Goal: Information Seeking & Learning: Learn about a topic

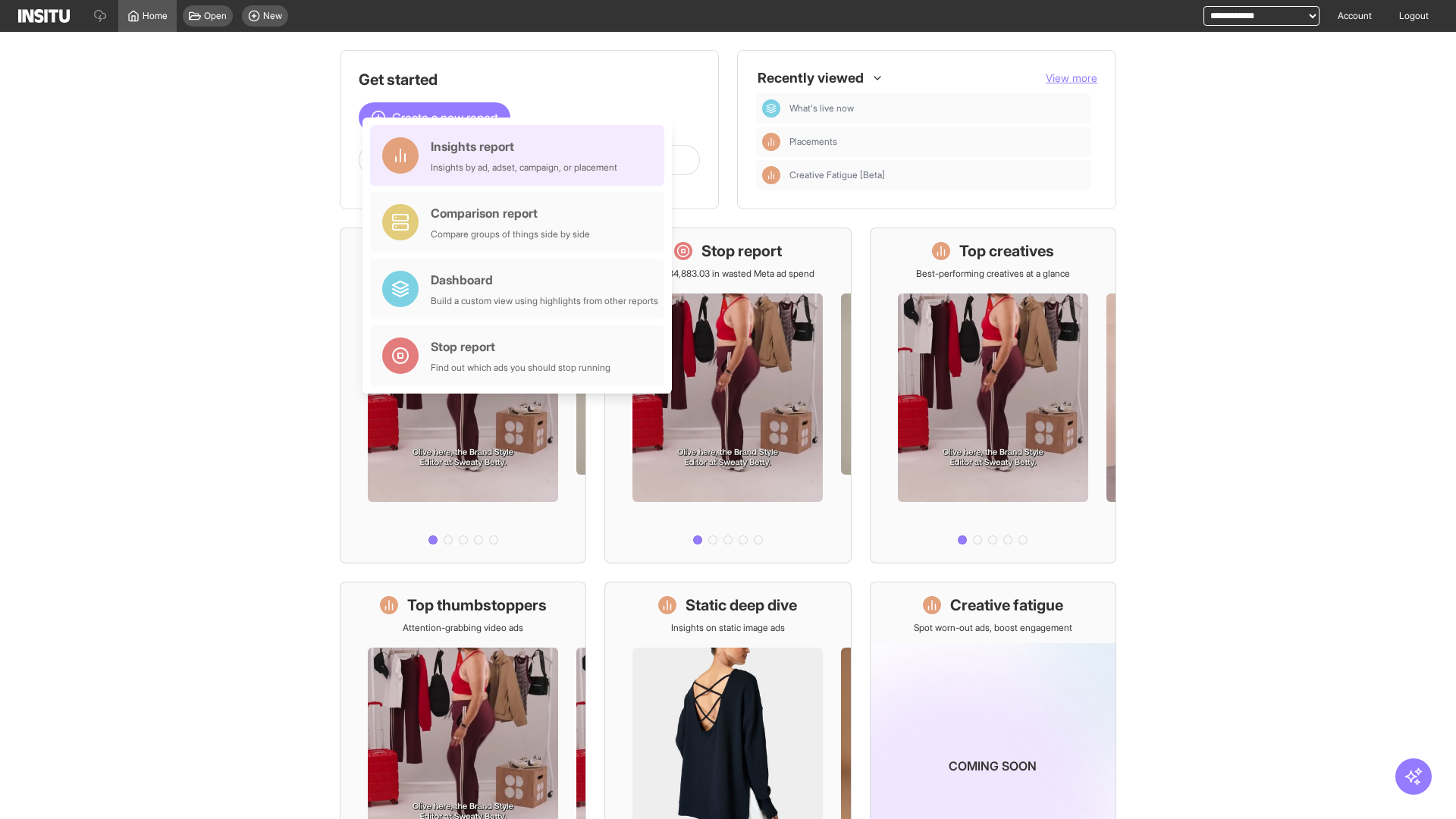
click at [521, 155] on div "Insights report Insights by ad, adset, campaign, or placement" at bounding box center [523, 155] width 186 height 36
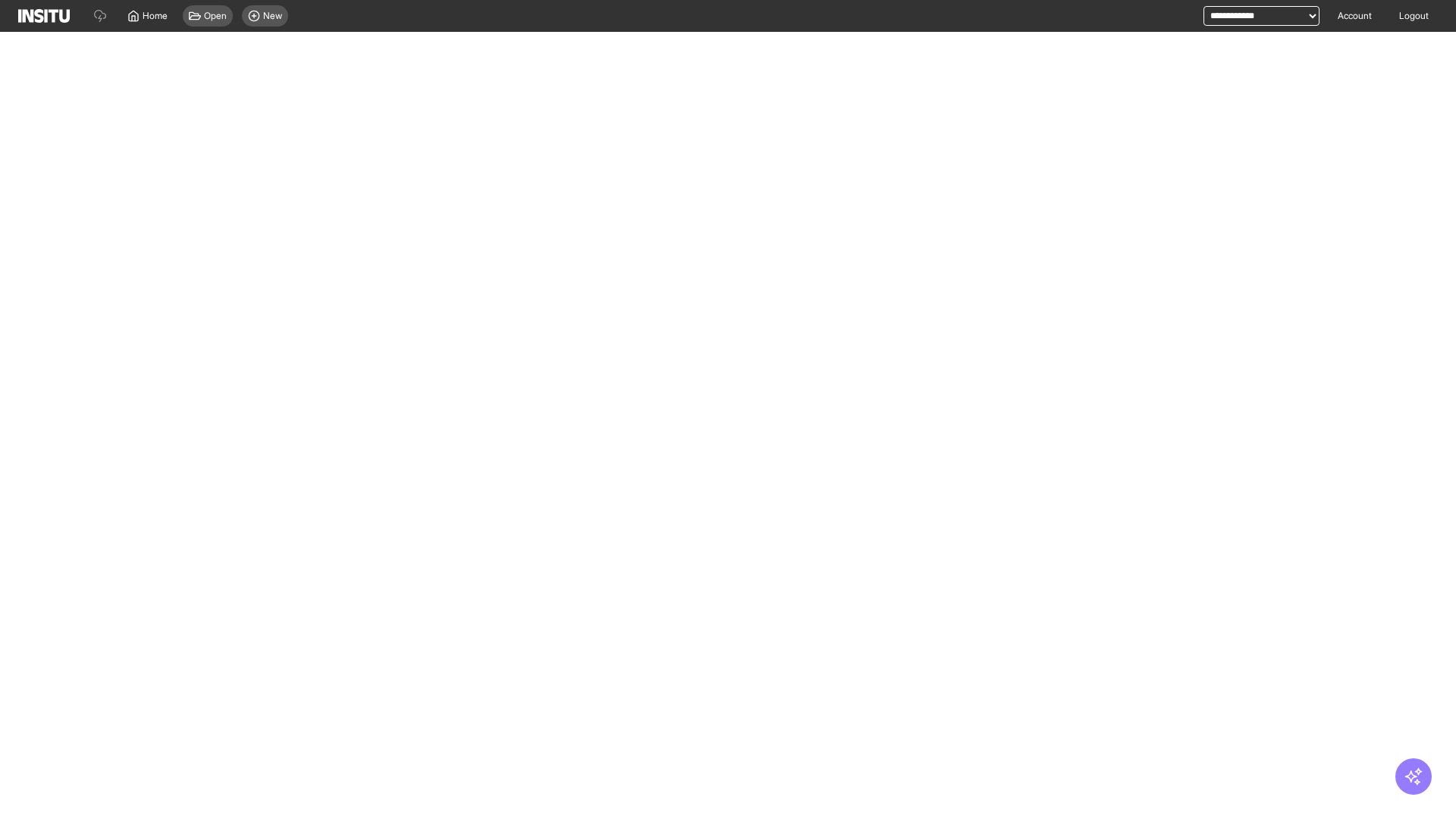
select select "**"
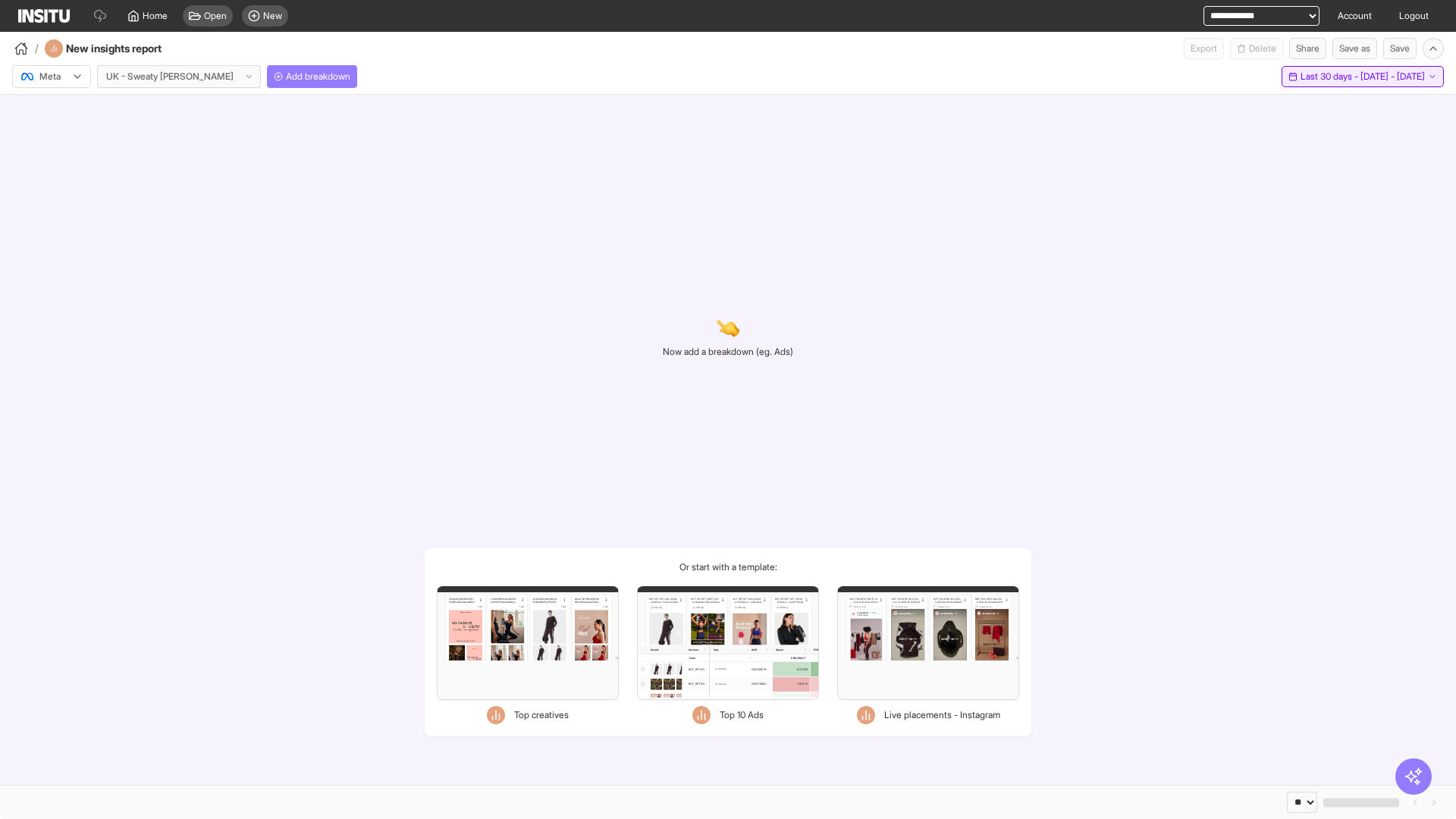
click at [1328, 76] on span "Last 30 days - [DATE] - [DATE]" at bounding box center [1362, 76] width 124 height 12
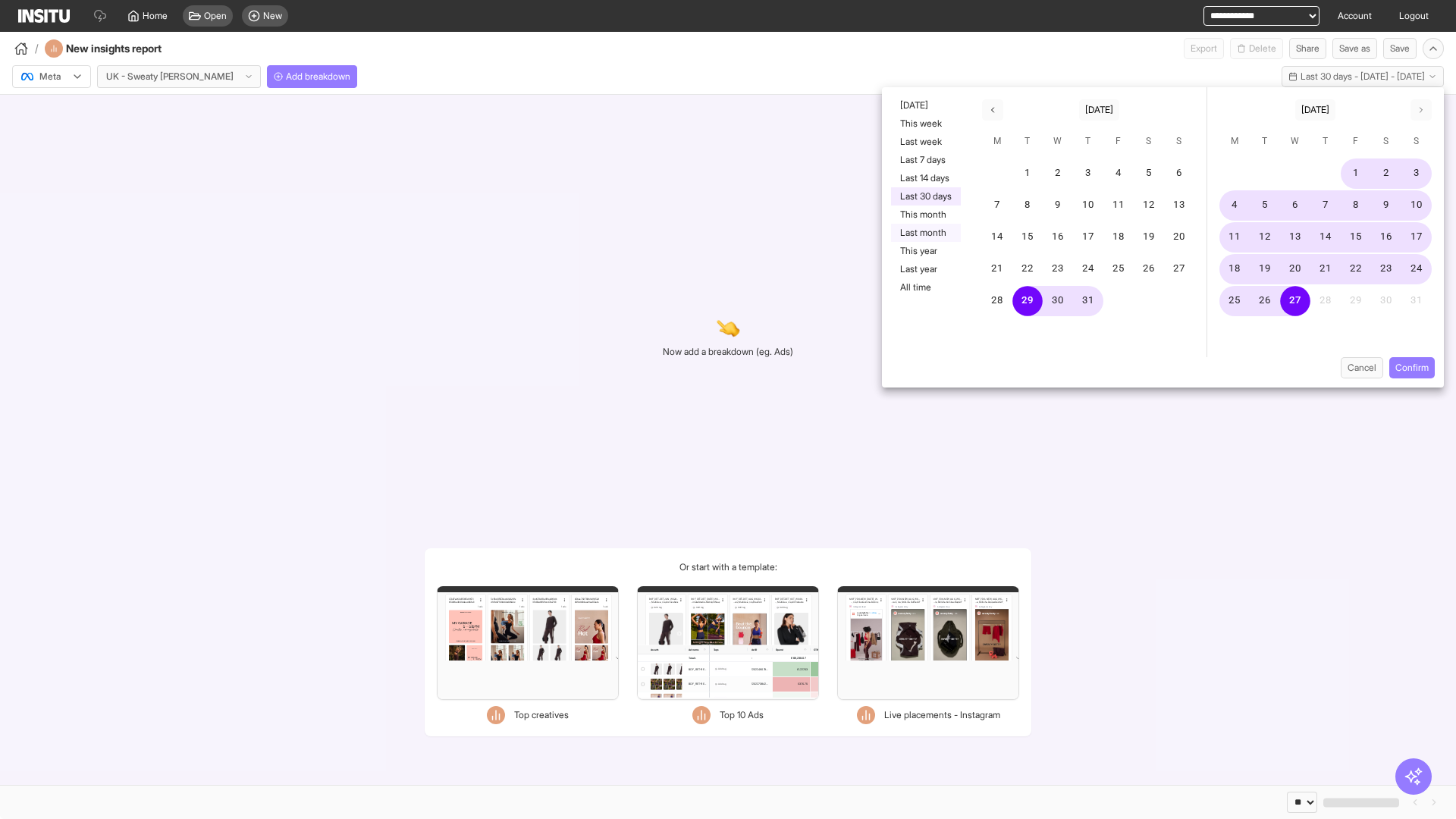
click at [924, 233] on button "Last month" at bounding box center [925, 232] width 69 height 19
